Goal: Navigation & Orientation: Find specific page/section

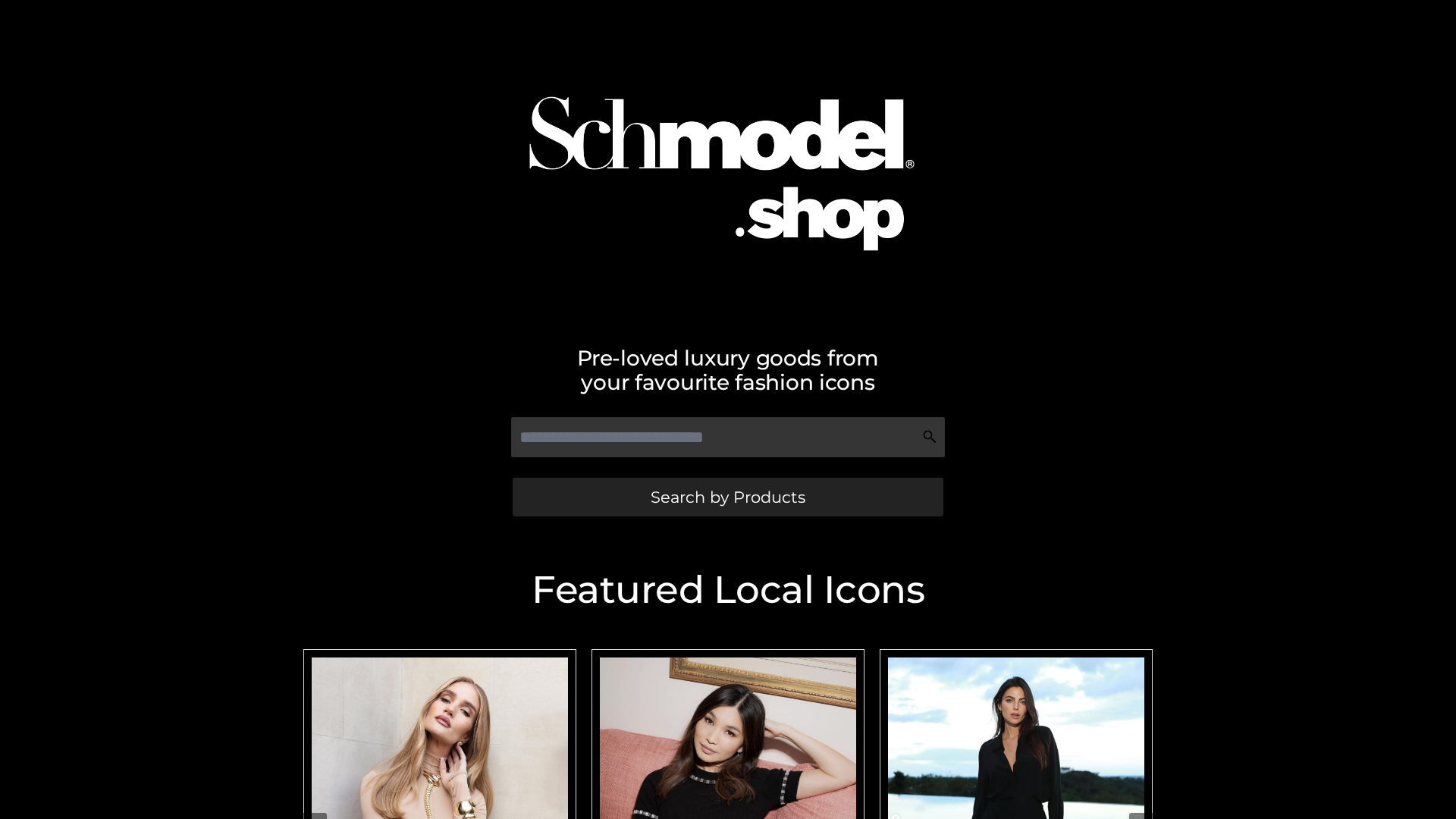
click at [728, 497] on span "Search by Products" at bounding box center [728, 497] width 154 height 16
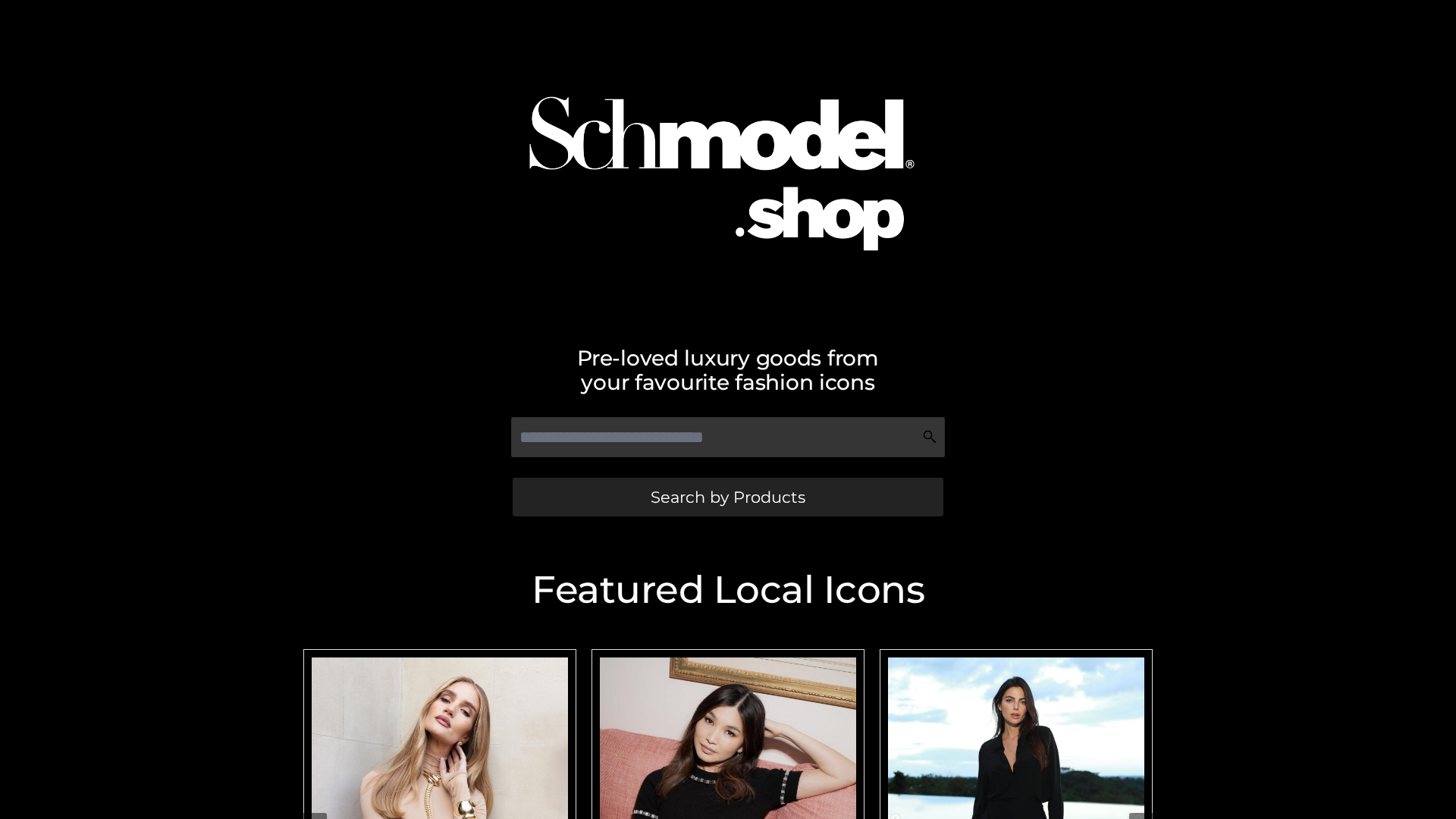
click at [728, 497] on span "Search by Products" at bounding box center [728, 497] width 154 height 16
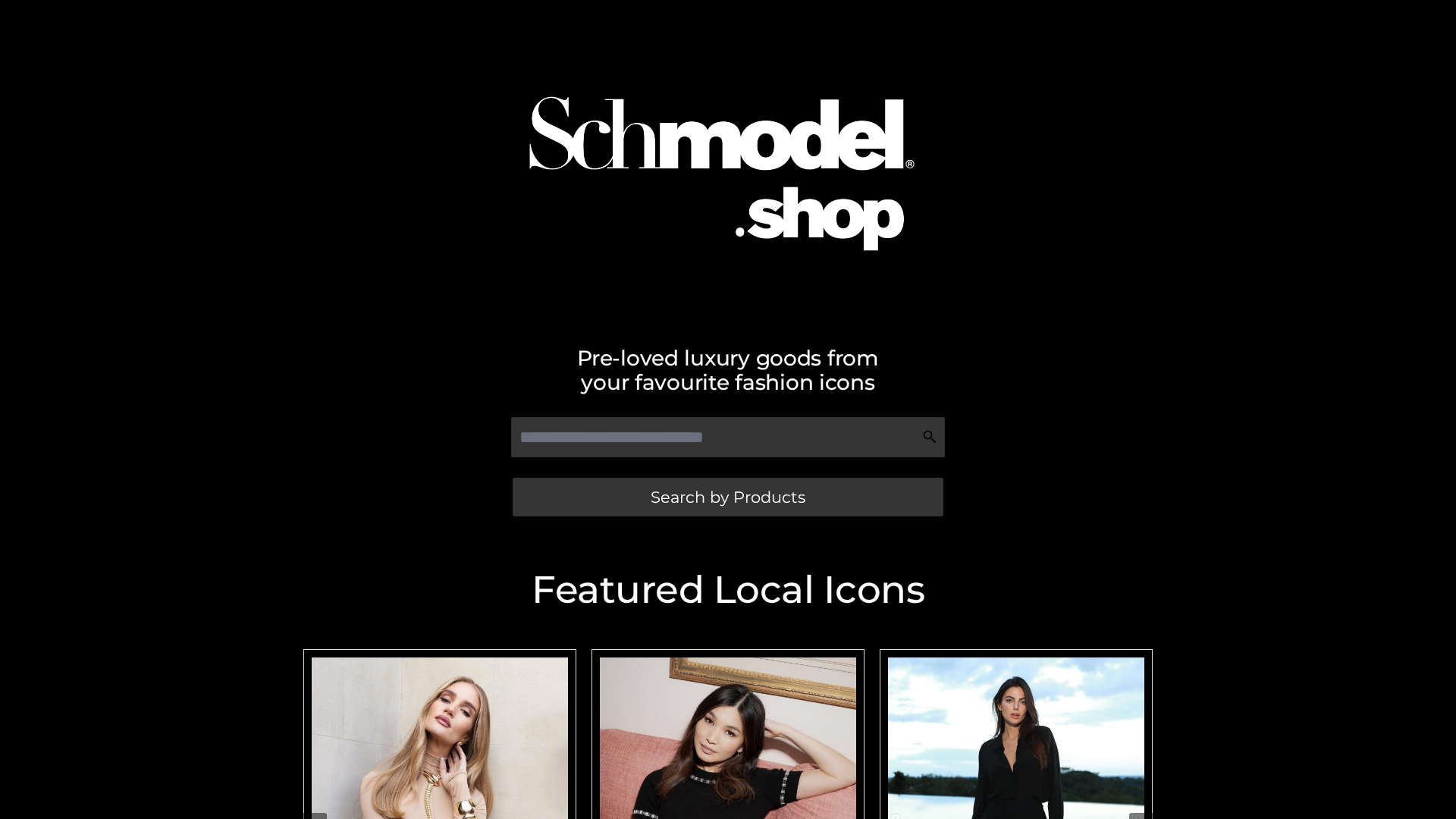
click at [728, 497] on span "Search by Products" at bounding box center [728, 497] width 154 height 16
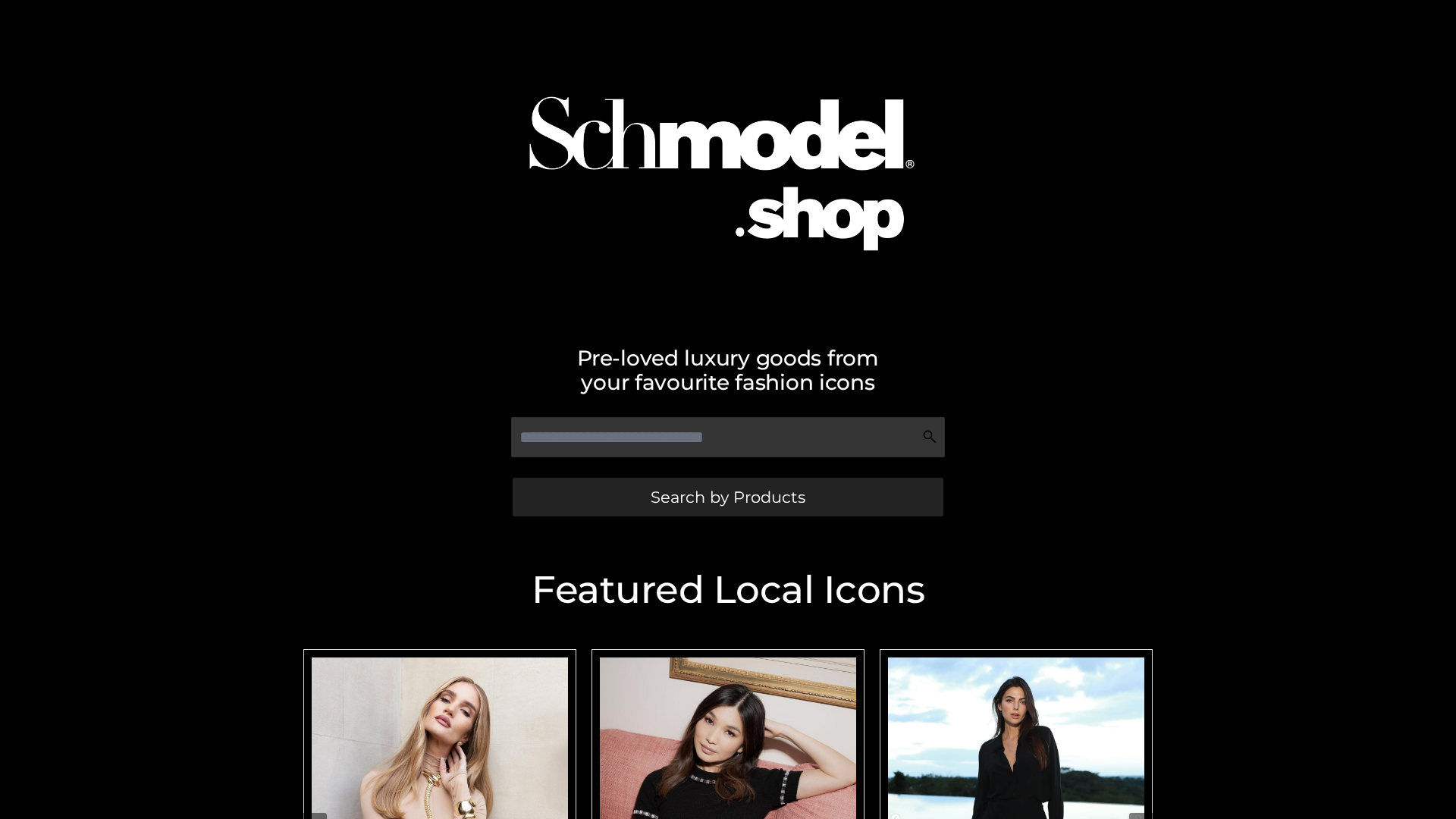
click at [728, 497] on span "Search by Products" at bounding box center [728, 497] width 154 height 16
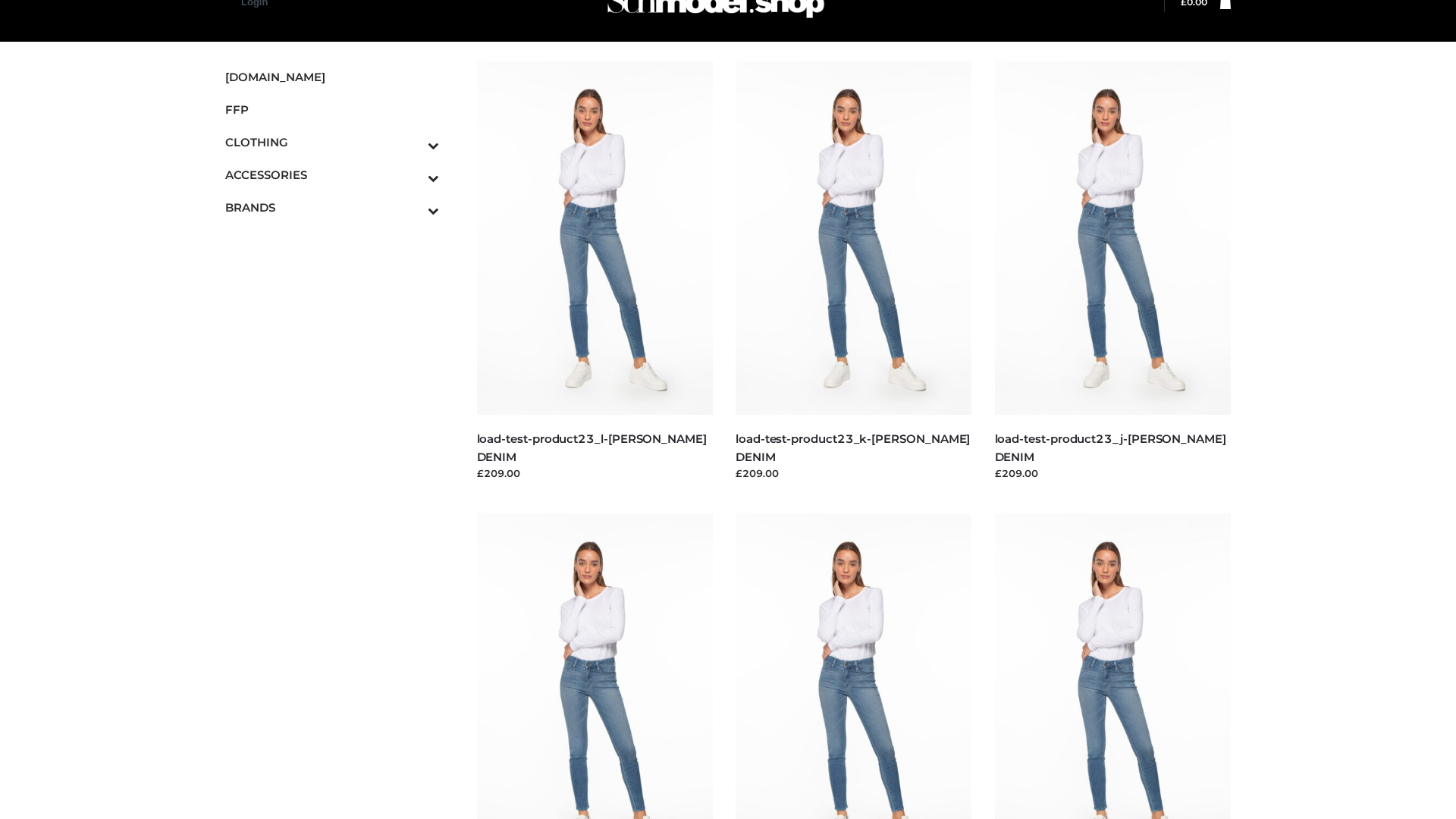
scroll to position [38, 0]
